Goal: Task Accomplishment & Management: Complete application form

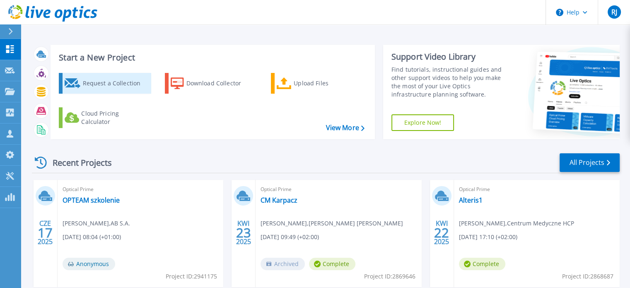
click at [104, 84] on div "Request a Collection" at bounding box center [115, 83] width 66 height 17
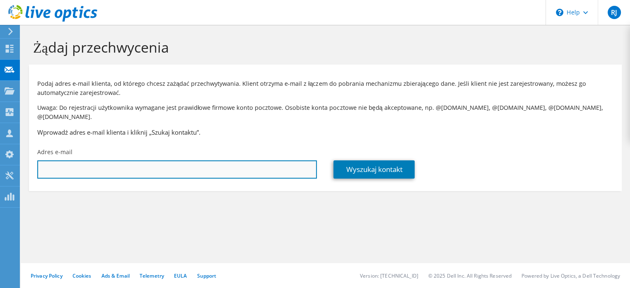
click at [133, 167] on input "text" at bounding box center [176, 169] width 279 height 18
paste input "robert@teamsc.com.pl"
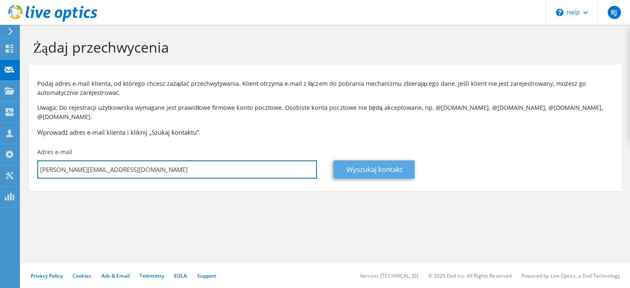
type input "robert@teamsc.com.pl"
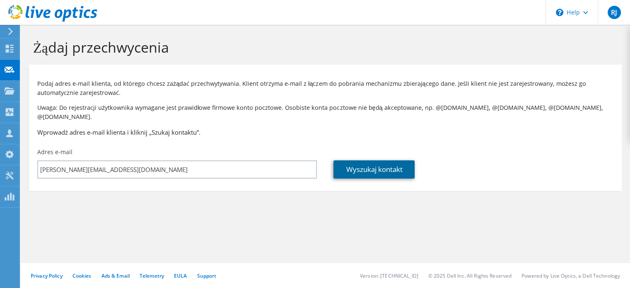
click at [374, 163] on link "Wyszukaj kontakt" at bounding box center [373, 169] width 81 height 18
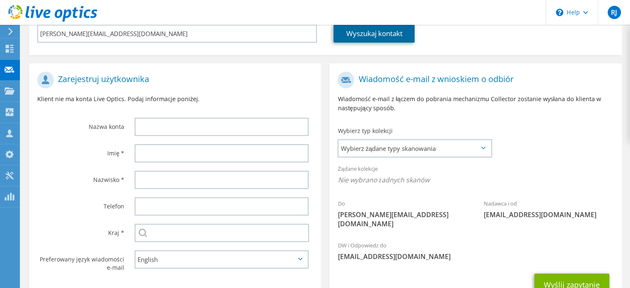
scroll to position [142, 0]
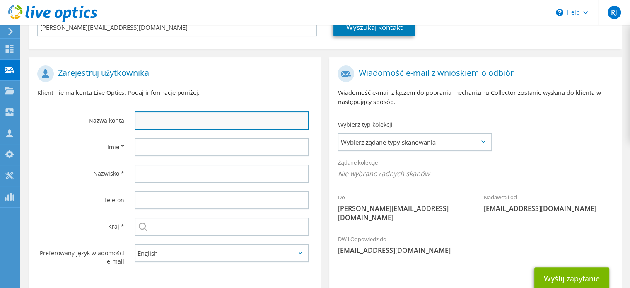
click at [200, 111] on input "text" at bounding box center [222, 120] width 174 height 18
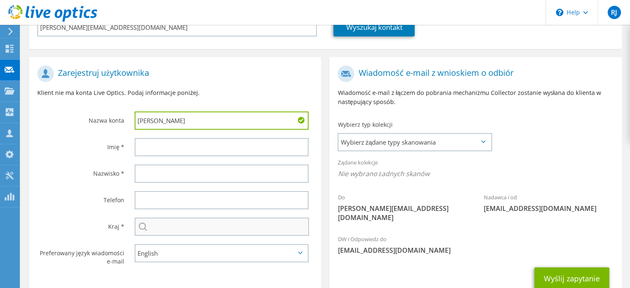
type input "Robert Mądrowski"
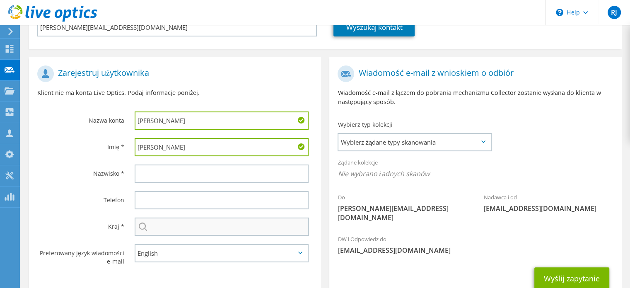
type input "Robert"
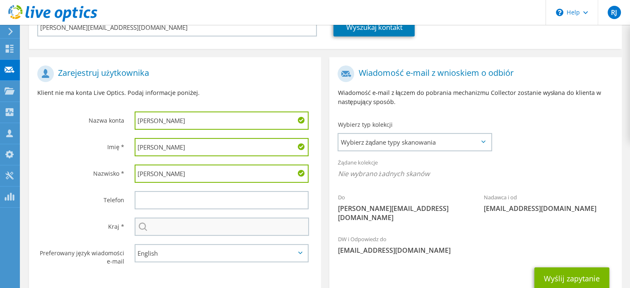
type input "Mądrowski"
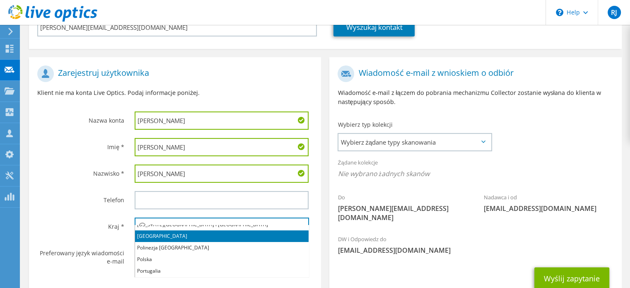
scroll to position [18, 0]
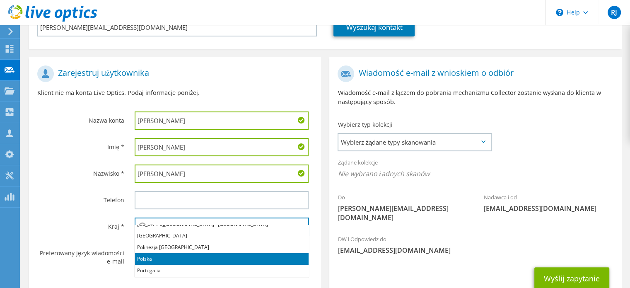
click at [154, 259] on li "Polska" at bounding box center [221, 259] width 173 height 12
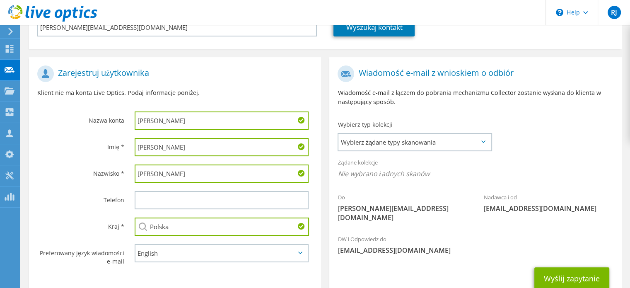
type input "Polska"
click at [91, 200] on div "Telefon" at bounding box center [77, 200] width 97 height 26
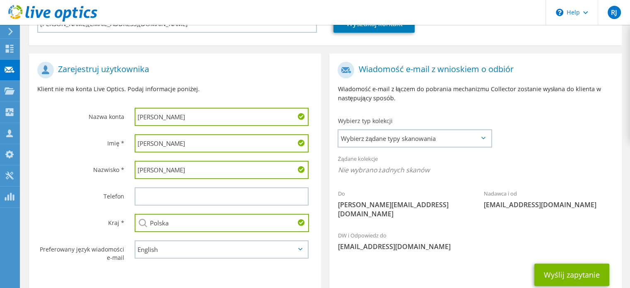
scroll to position [147, 0]
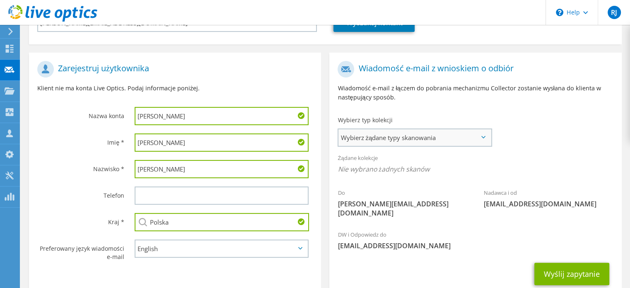
click at [425, 135] on span "Wybierz żądane typy skanowania" at bounding box center [414, 137] width 152 height 17
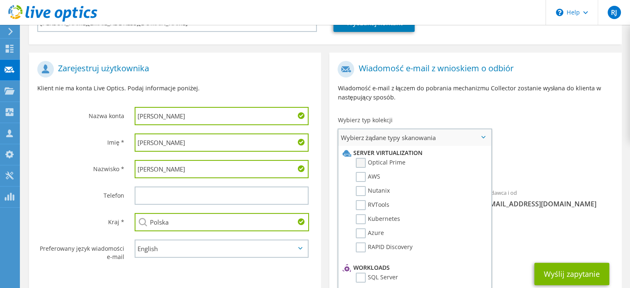
click at [357, 158] on label "Optical Prime" at bounding box center [381, 163] width 50 height 10
click at [0, 0] on input "Optical Prime" at bounding box center [0, 0] width 0 height 0
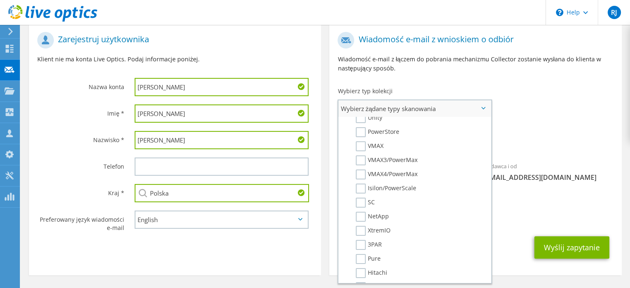
scroll to position [177, 0]
click at [525, 96] on div "Do robert@teamsc.com.pl Nadawca i od liveoptics@liveoptics.com" at bounding box center [475, 113] width 292 height 171
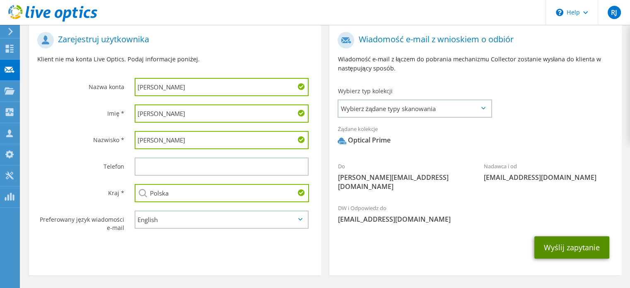
click at [572, 236] on button "Wyślij zapytanie" at bounding box center [571, 247] width 75 height 22
